Goal: Task Accomplishment & Management: Use online tool/utility

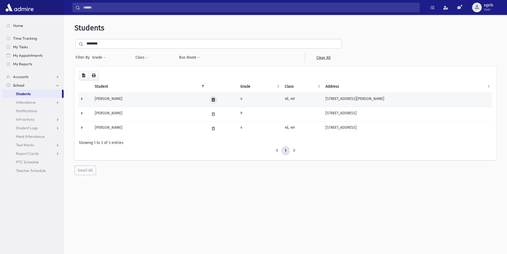
click at [210, 100] on button at bounding box center [214, 100] width 8 height 8
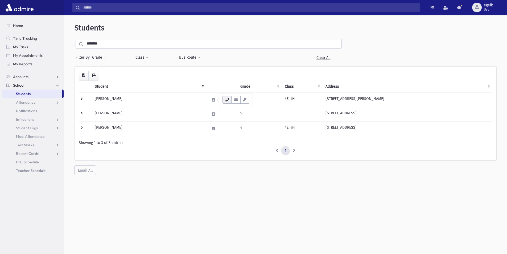
click at [227, 100] on icon "button" at bounding box center [227, 99] width 4 height 3
click at [32, 102] on span "Attendance" at bounding box center [26, 102] width 20 height 5
click at [25, 109] on span "Entry" at bounding box center [24, 110] width 9 height 5
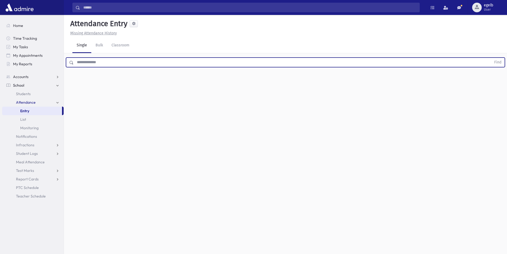
click at [126, 58] on input "text" at bounding box center [283, 63] width 418 height 10
type input "*****"
click at [491, 58] on button "Find" at bounding box center [498, 62] width 14 height 9
